Goal: Book appointment/travel/reservation

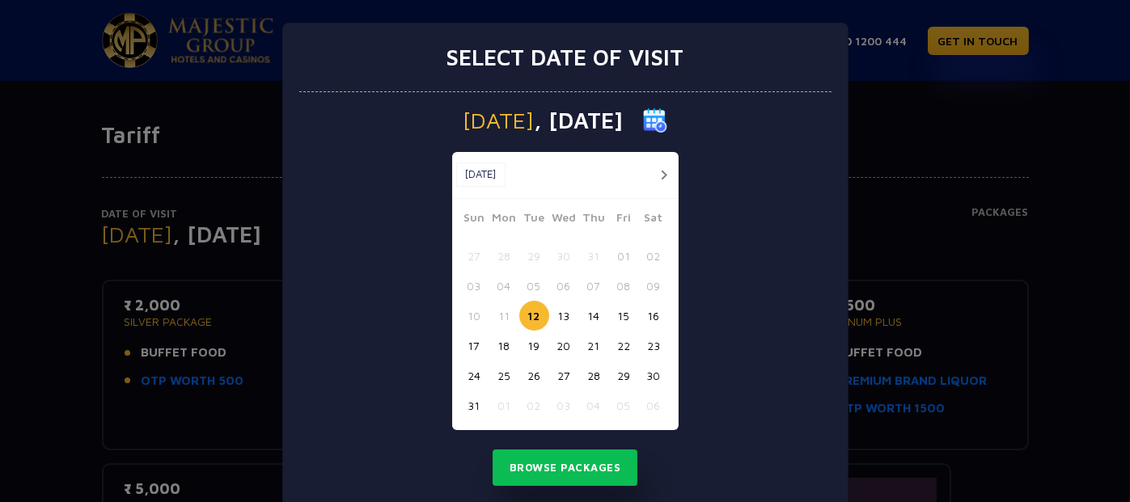
click at [615, 320] on button "15" at bounding box center [624, 316] width 30 height 30
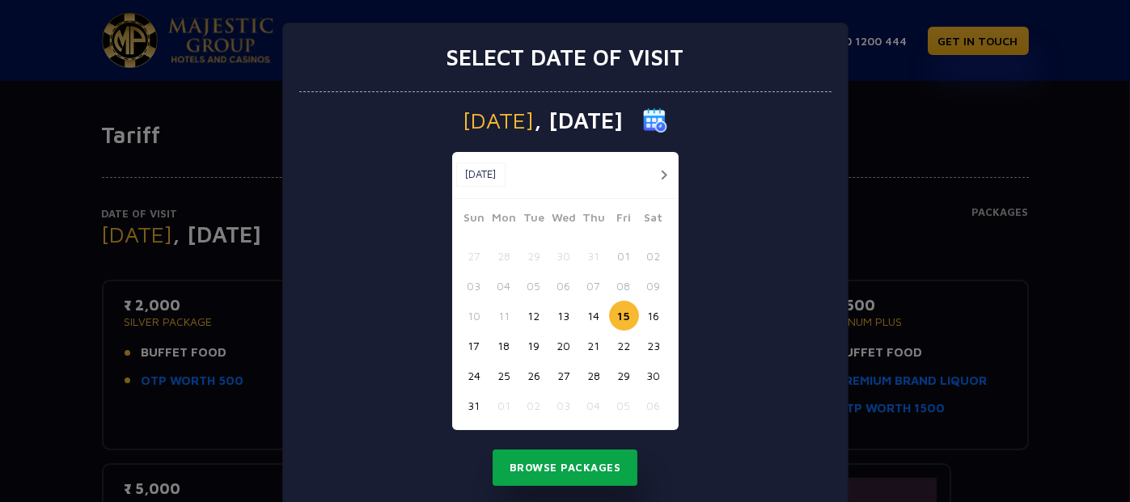
click at [562, 471] on button "Browse Packages" at bounding box center [566, 468] width 146 height 37
